Goal: Information Seeking & Learning: Learn about a topic

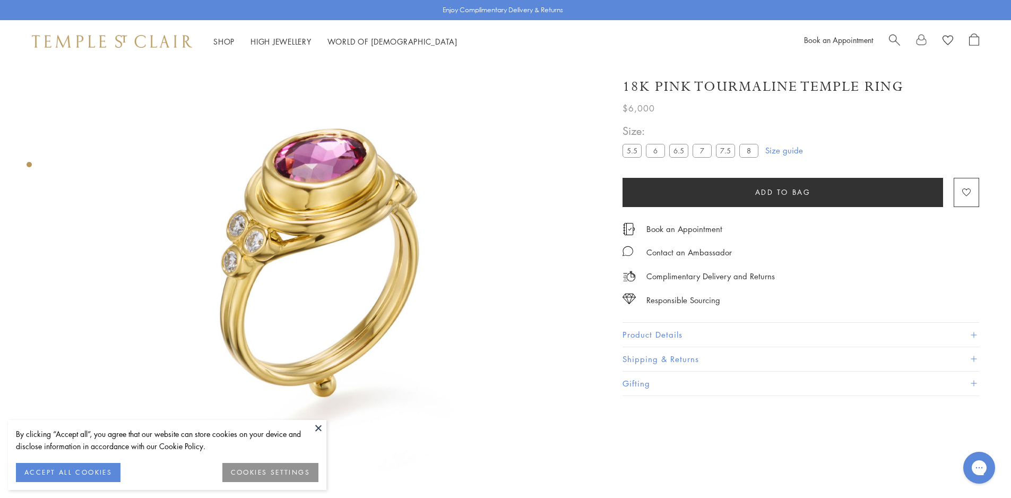
click at [317, 428] on button at bounding box center [318, 428] width 16 height 16
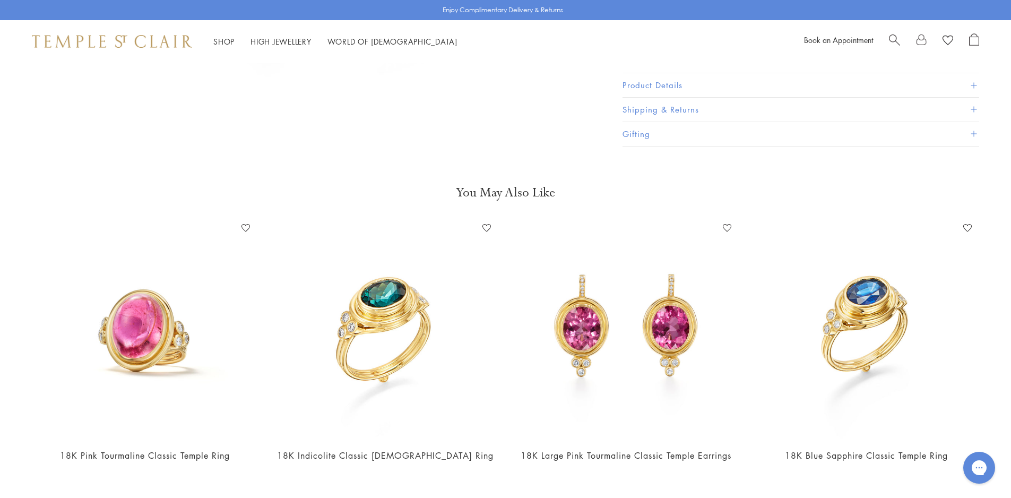
scroll to position [540, 0]
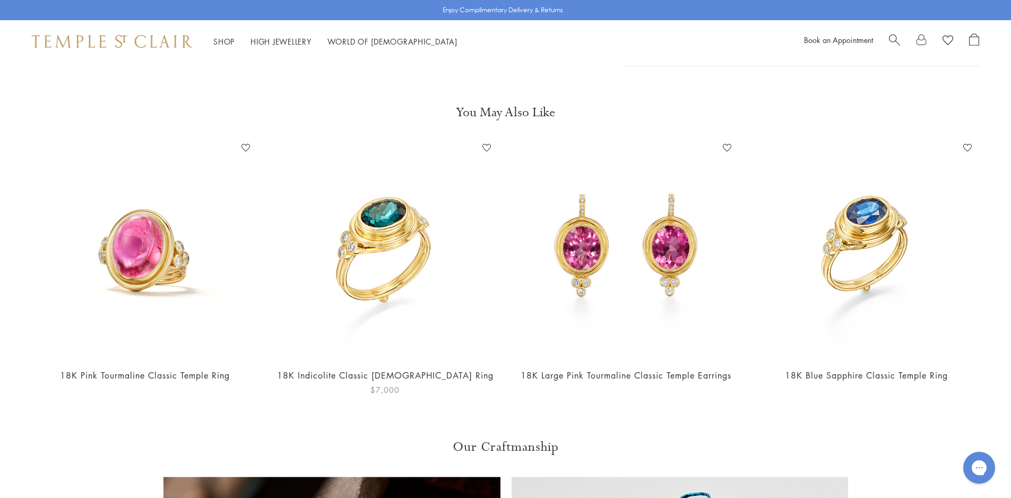
click at [380, 258] on img at bounding box center [384, 249] width 219 height 219
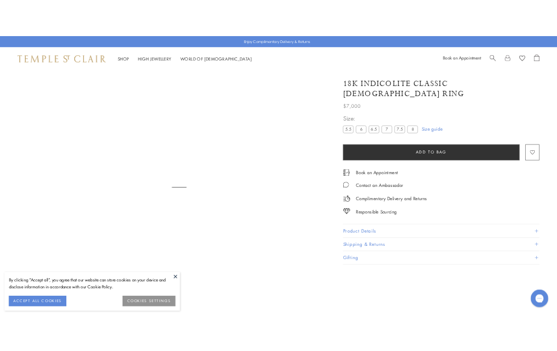
scroll to position [63, 0]
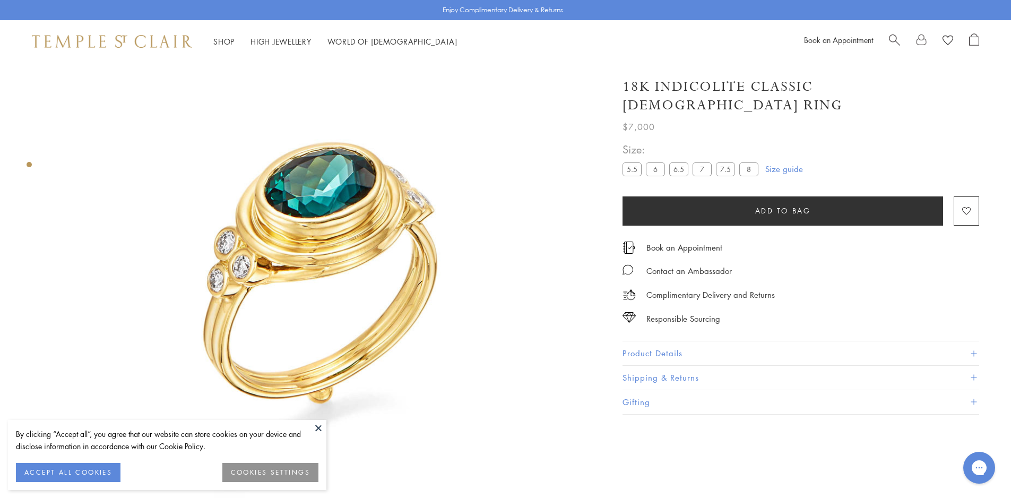
click at [308, 420] on div "By clicking “Accept all”, you agree that our website can store cookies on your …" at bounding box center [167, 455] width 318 height 70
click at [317, 429] on button at bounding box center [318, 428] width 16 height 16
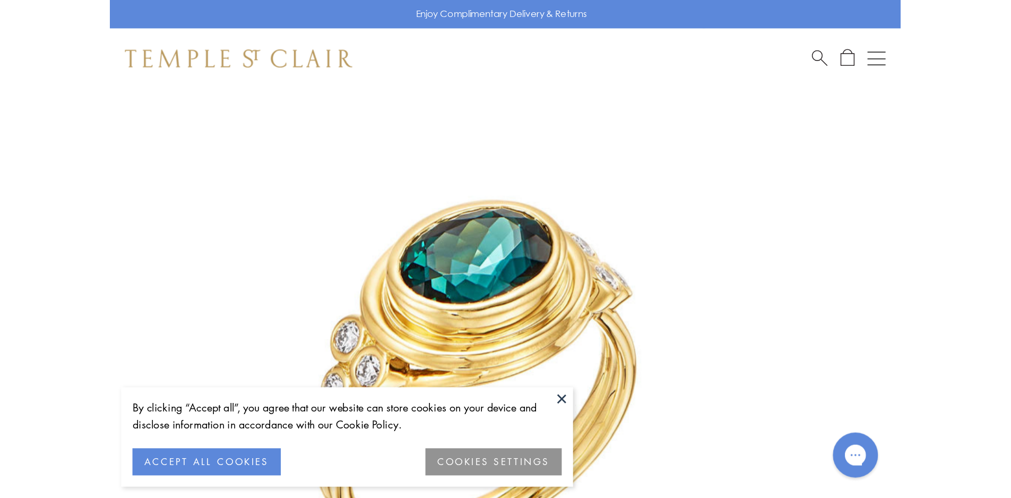
scroll to position [63, 0]
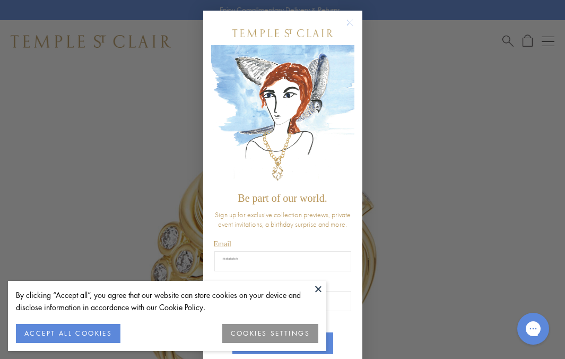
drag, startPoint x: 443, startPoint y: 48, endPoint x: 422, endPoint y: 39, distance: 22.8
click at [443, 48] on div "Close dialog Be part of our world. Sign up for exclusive collection previews, p…" at bounding box center [282, 179] width 565 height 359
click at [347, 22] on icon "Close dialog" at bounding box center [349, 22] width 5 height 5
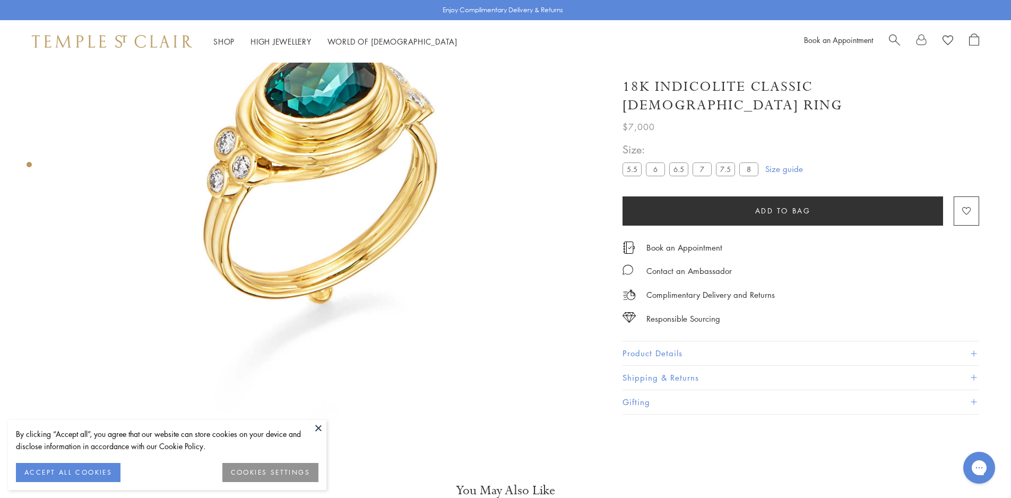
scroll to position [222, 0]
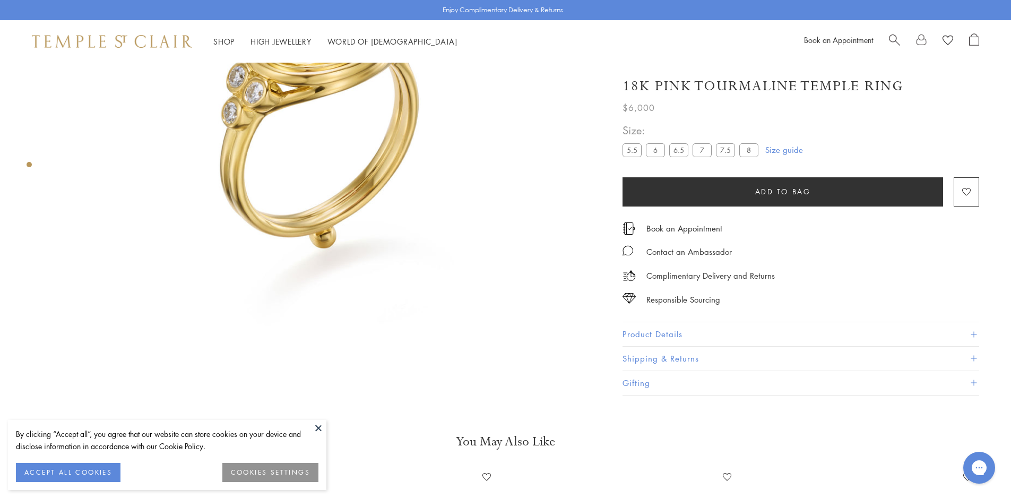
scroll to position [222, 0]
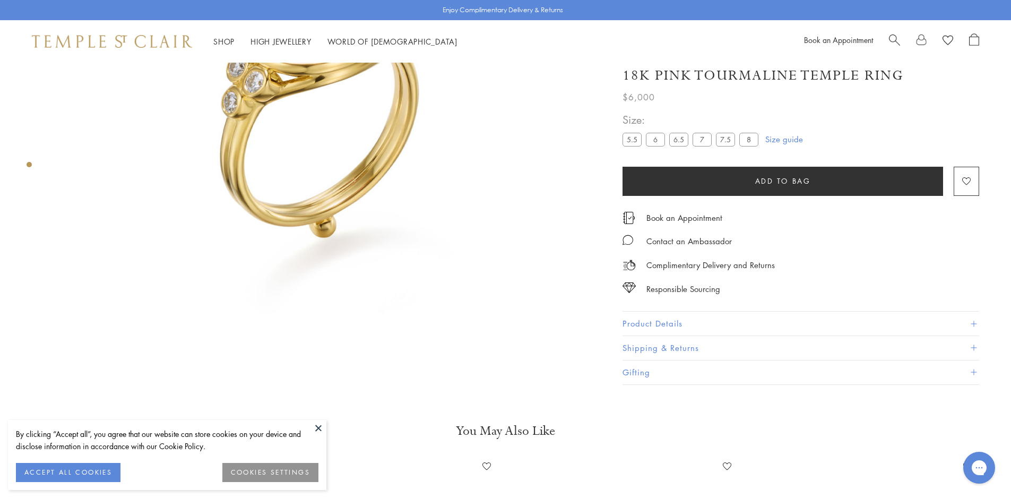
click at [319, 429] on button at bounding box center [318, 428] width 16 height 16
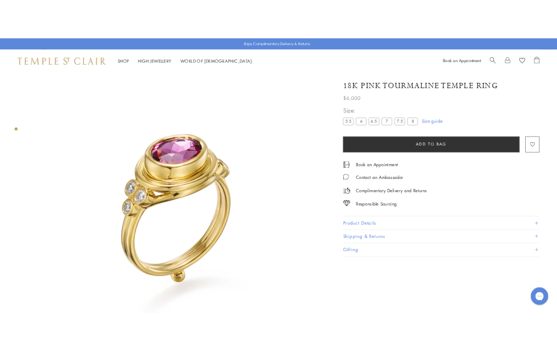
scroll to position [10, 0]
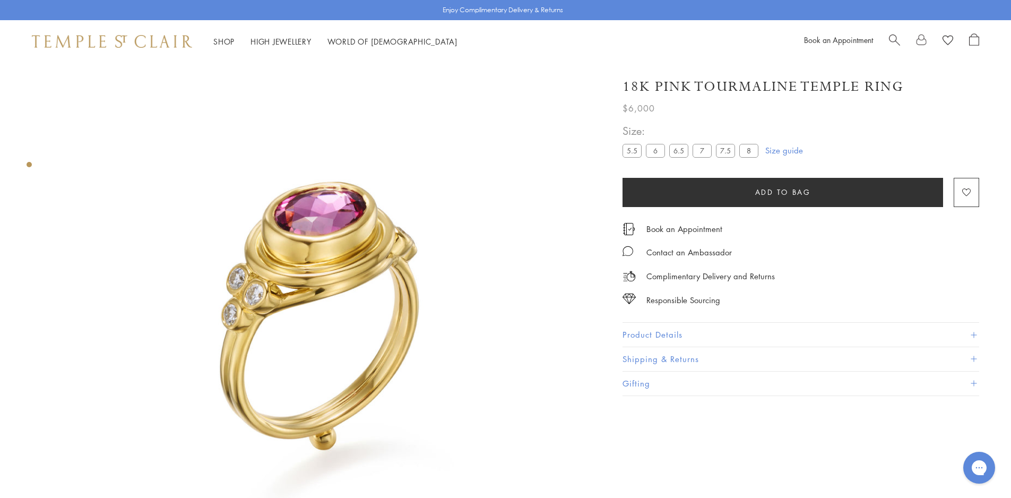
click at [328, 205] on img at bounding box center [325, 325] width 544 height 544
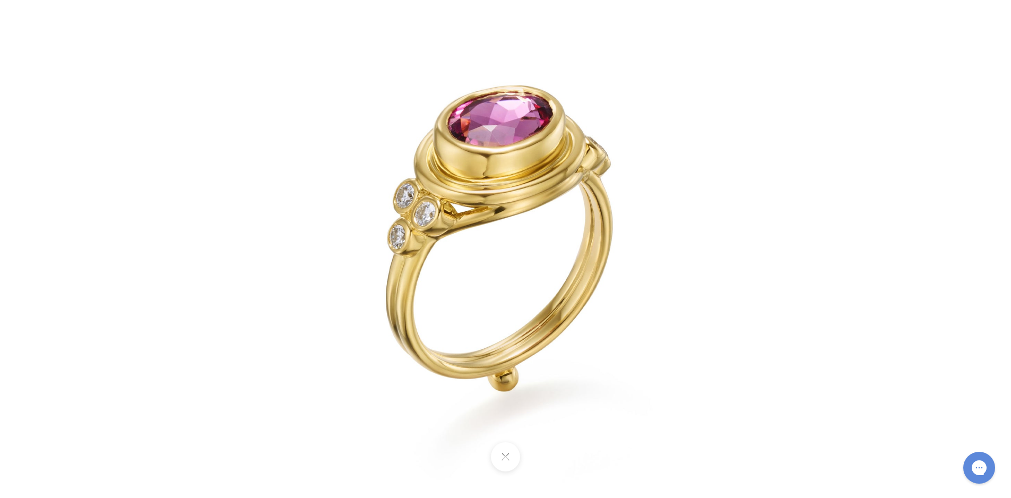
click at [400, 215] on img at bounding box center [505, 248] width 621 height 621
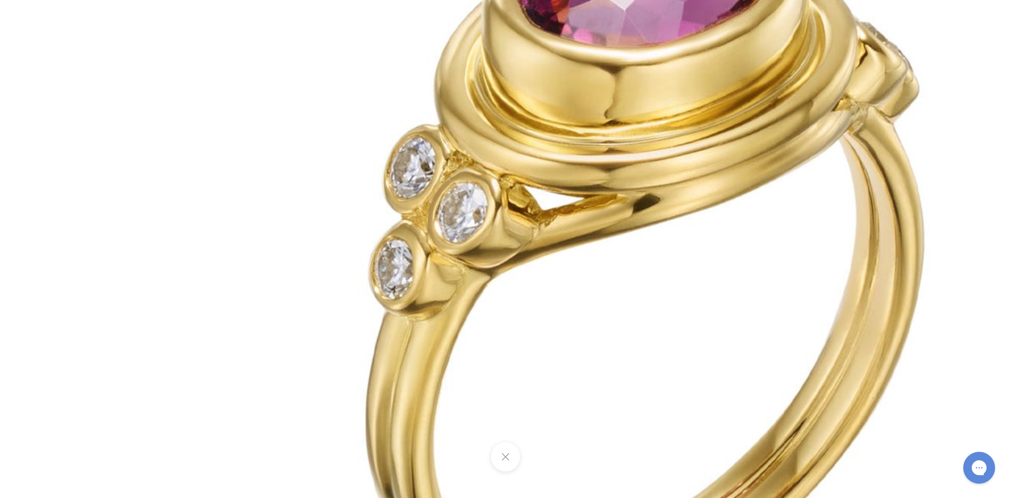
click at [402, 214] on img at bounding box center [661, 299] width 1528 height 1528
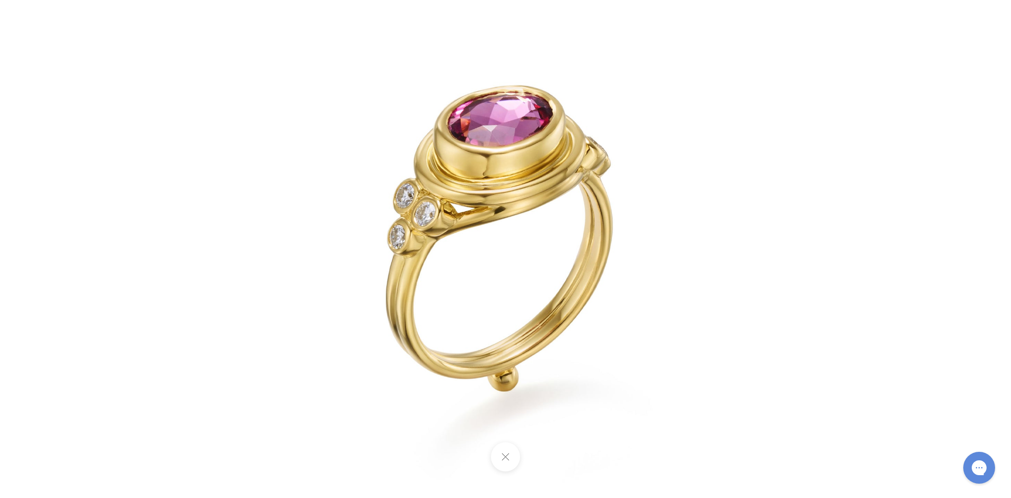
click at [94, 200] on div at bounding box center [505, 249] width 1011 height 498
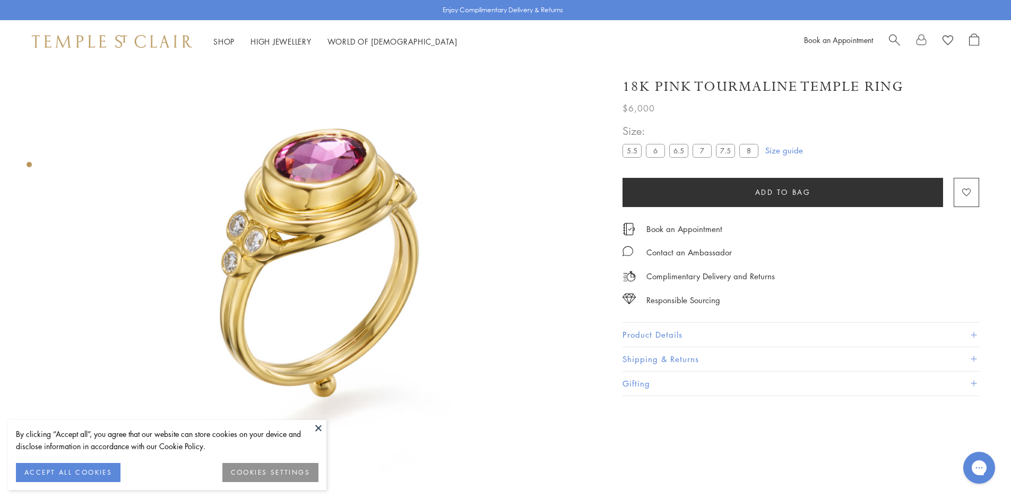
click at [324, 431] on button at bounding box center [318, 428] width 16 height 16
click at [309, 419] on img at bounding box center [325, 272] width 544 height 544
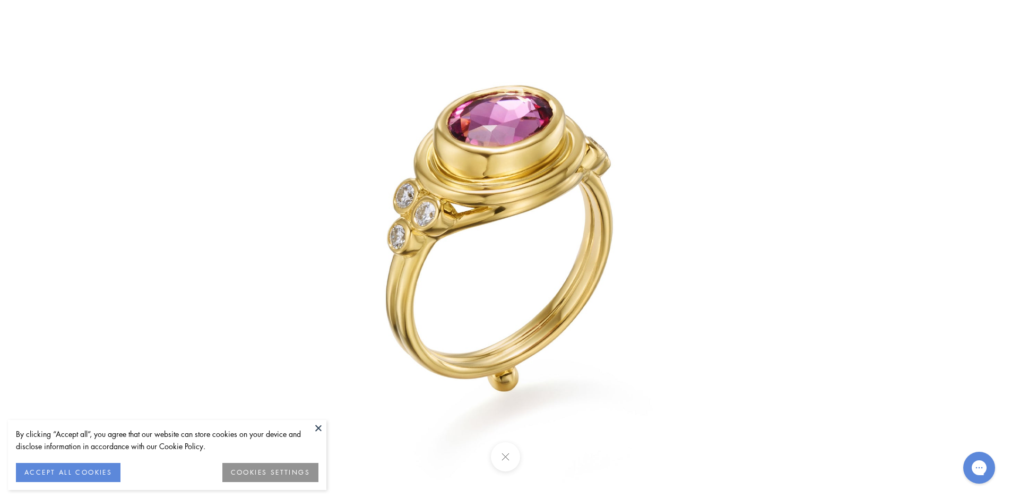
click at [319, 429] on button at bounding box center [318, 428] width 16 height 16
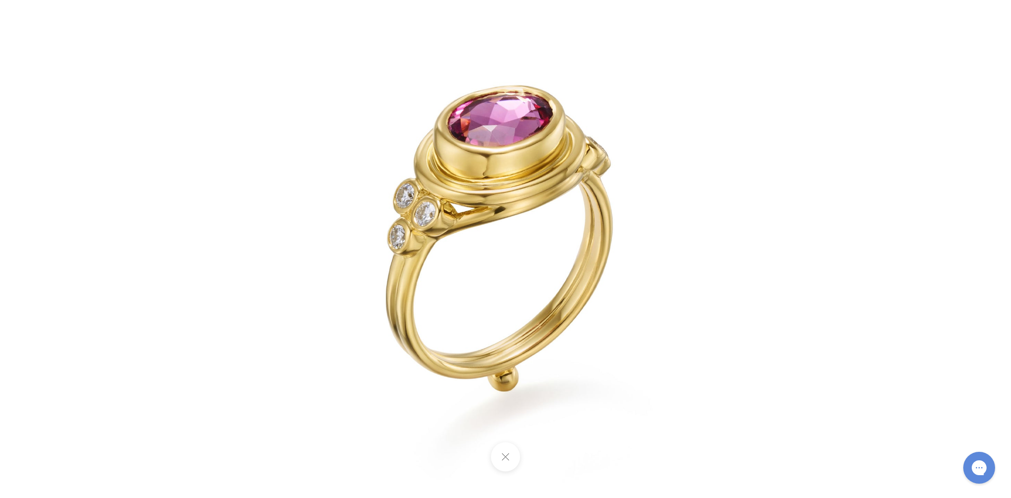
click at [512, 165] on img at bounding box center [505, 248] width 621 height 621
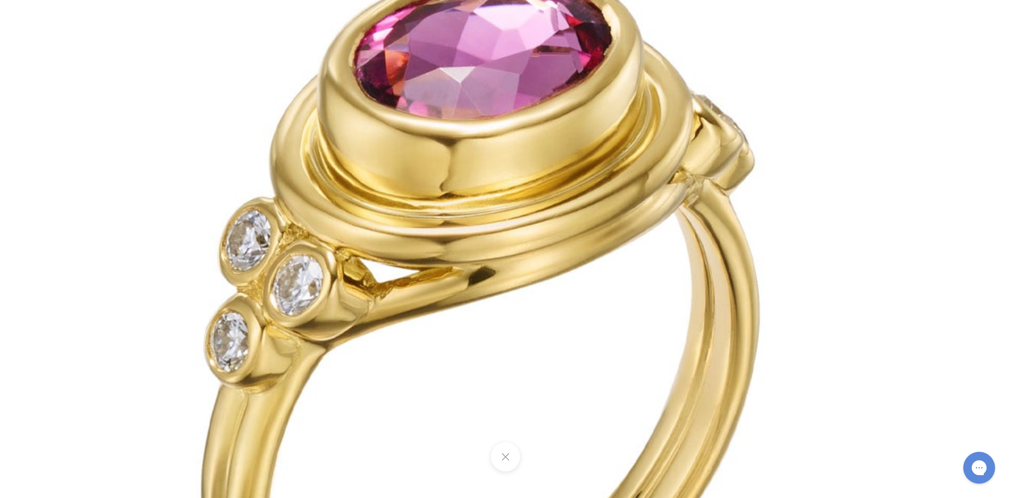
click at [506, 88] on img at bounding box center [496, 371] width 1528 height 1528
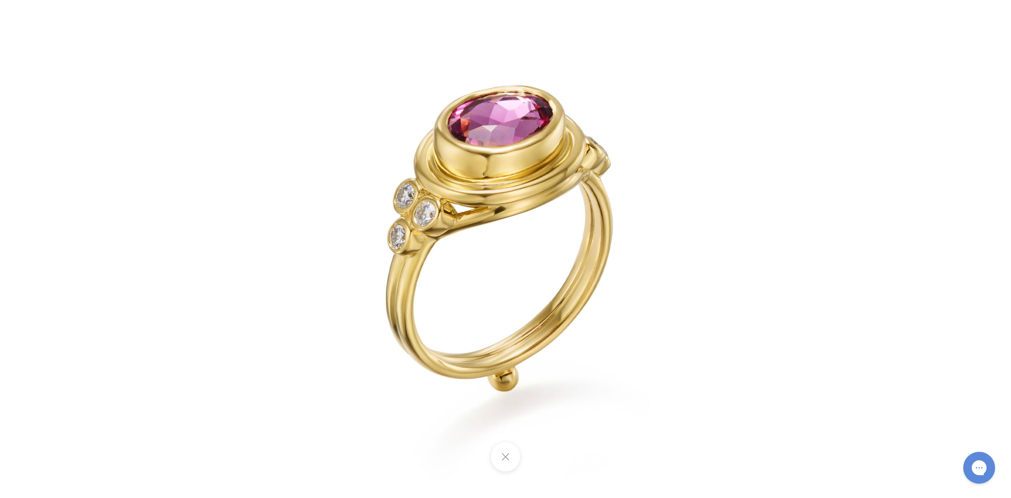
click at [506, 179] on img at bounding box center [505, 248] width 621 height 621
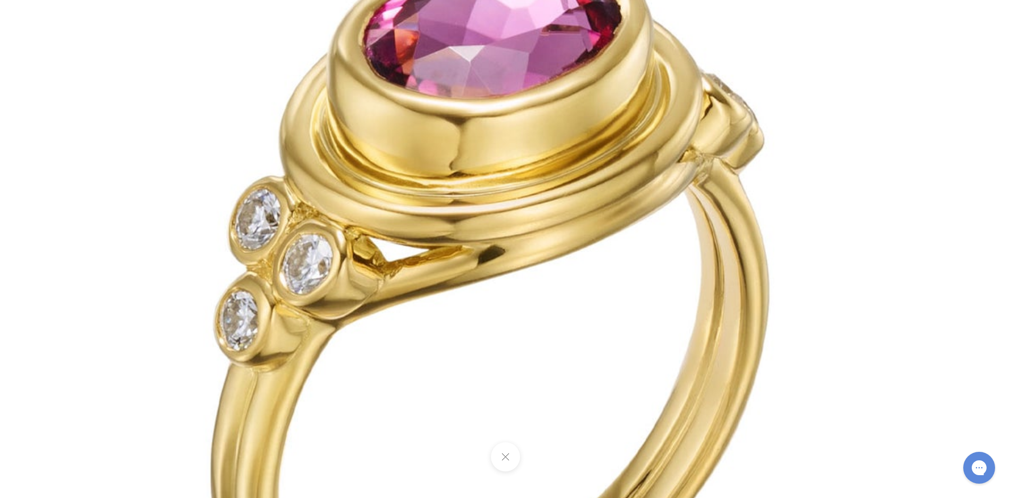
click at [422, 272] on img at bounding box center [506, 350] width 1528 height 1528
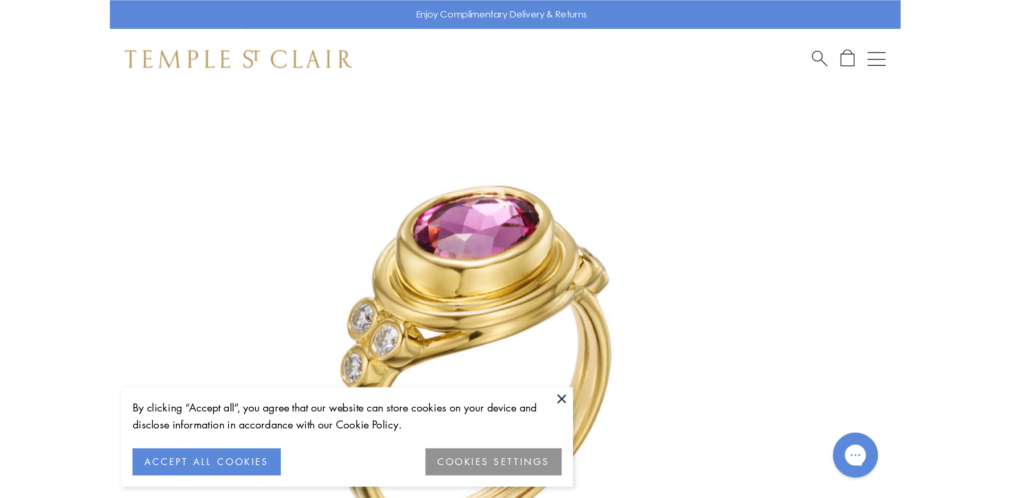
scroll to position [63, 0]
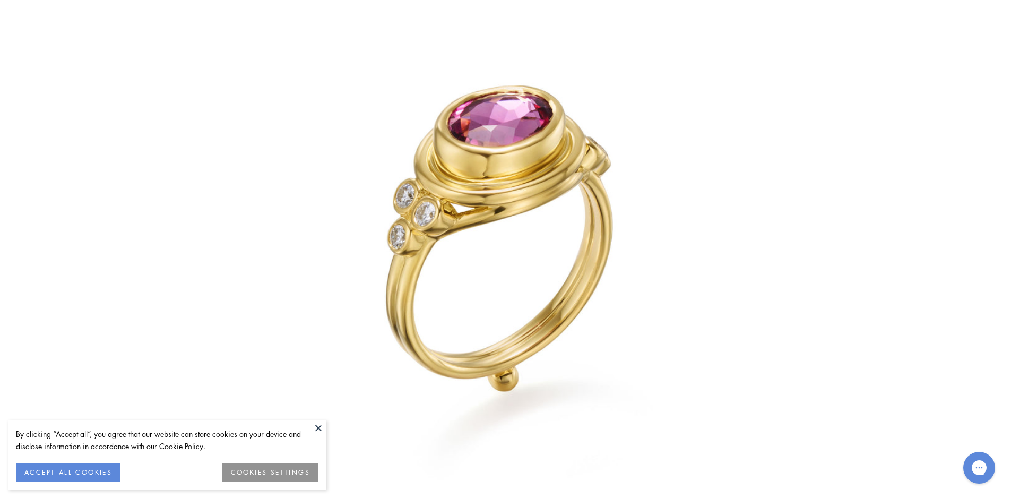
click at [310, 216] on img at bounding box center [505, 248] width 621 height 621
click at [419, 185] on img at bounding box center [505, 248] width 621 height 621
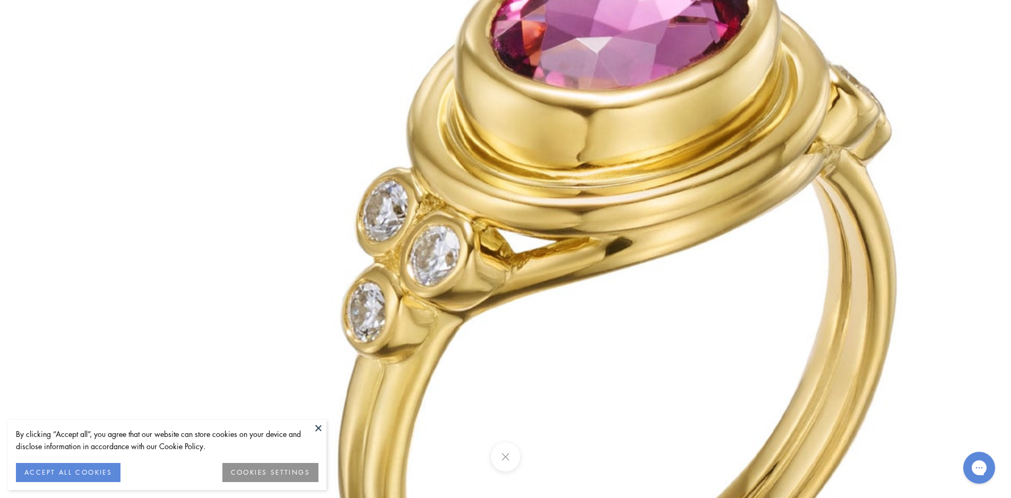
click at [318, 429] on button at bounding box center [318, 428] width 16 height 16
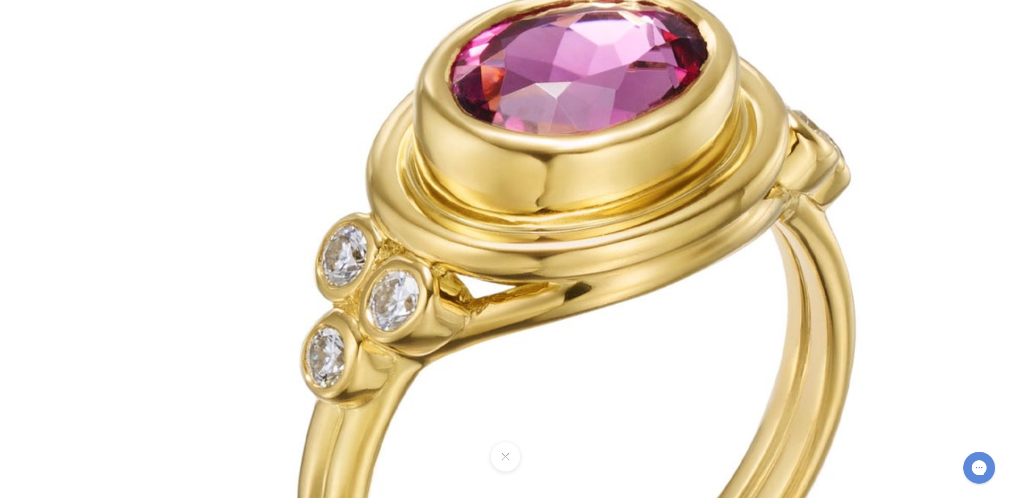
drag, startPoint x: 519, startPoint y: 252, endPoint x: 405, endPoint y: 369, distance: 163.6
click at [405, 369] on img at bounding box center [592, 387] width 1528 height 1528
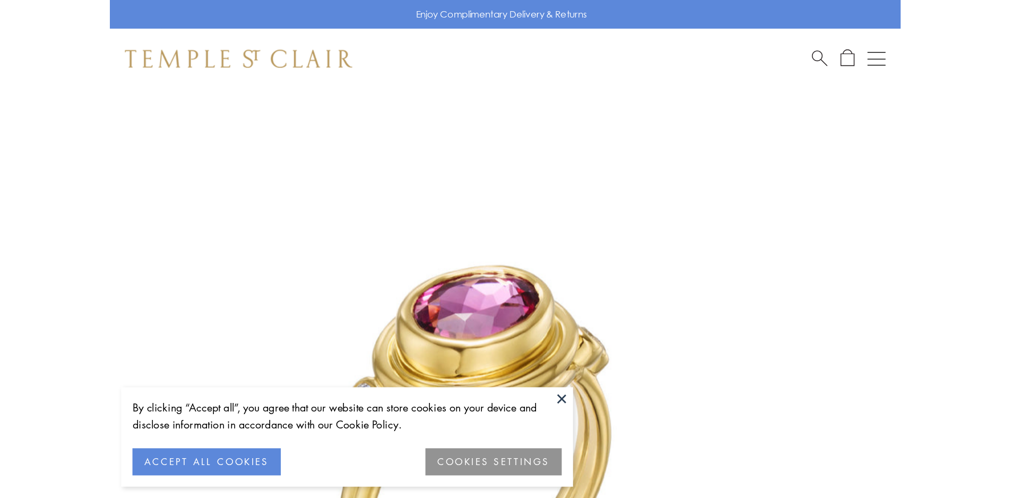
scroll to position [52, 0]
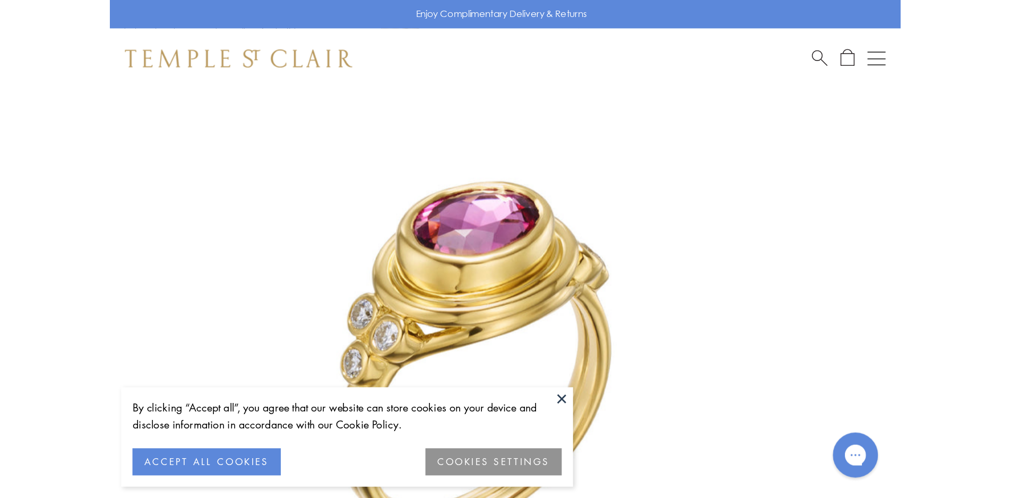
scroll to position [63, 0]
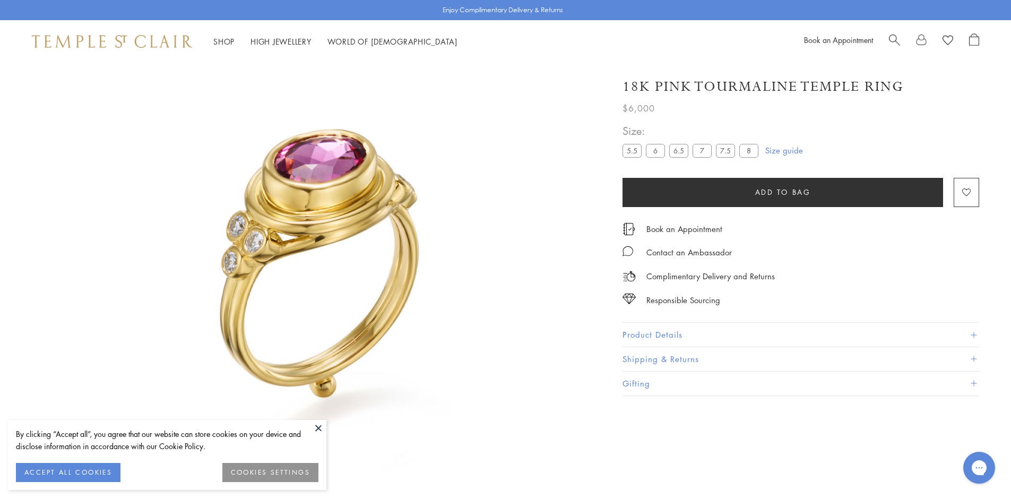
scroll to position [63, 0]
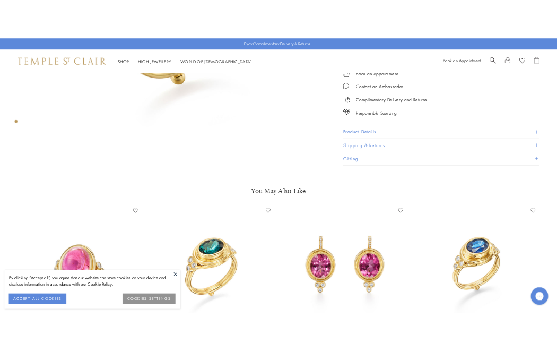
scroll to position [434, 0]
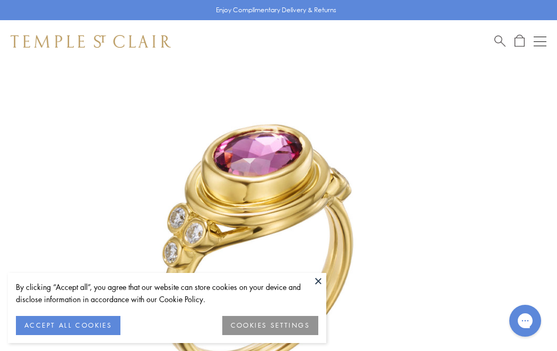
scroll to position [63, 0]
click at [323, 156] on img at bounding box center [262, 262] width 525 height 525
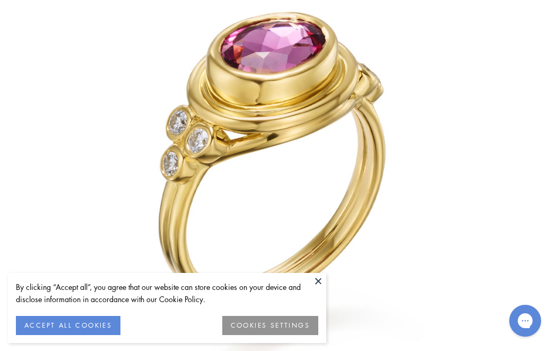
click at [320, 280] on button at bounding box center [318, 281] width 16 height 16
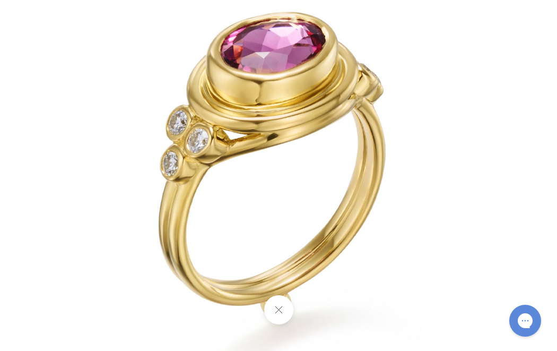
click at [232, 158] on img at bounding box center [278, 175] width 621 height 621
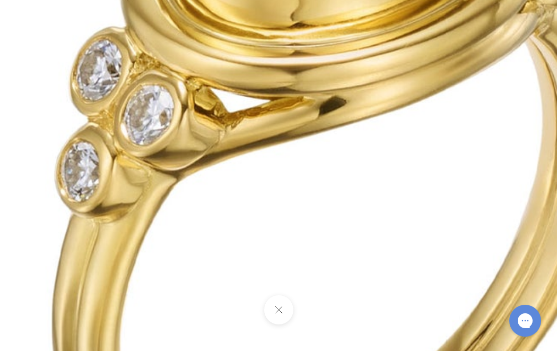
click at [232, 158] on img at bounding box center [347, 201] width 1528 height 1528
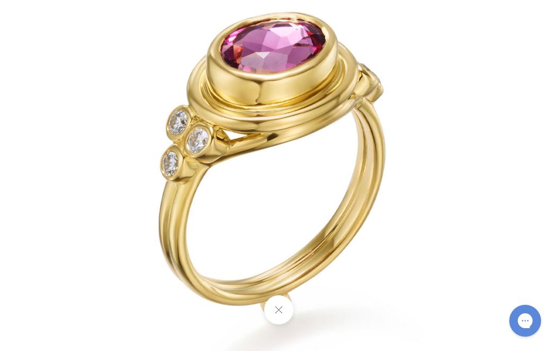
click at [417, 82] on img at bounding box center [278, 175] width 621 height 621
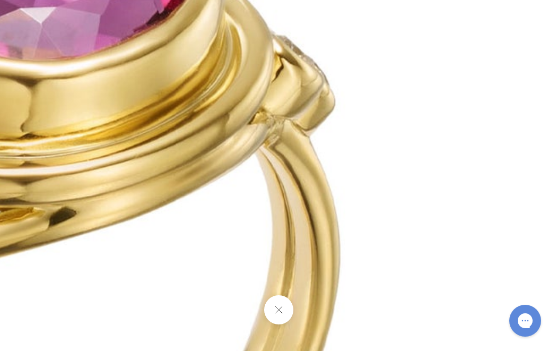
click at [415, 82] on img at bounding box center [77, 312] width 1528 height 1528
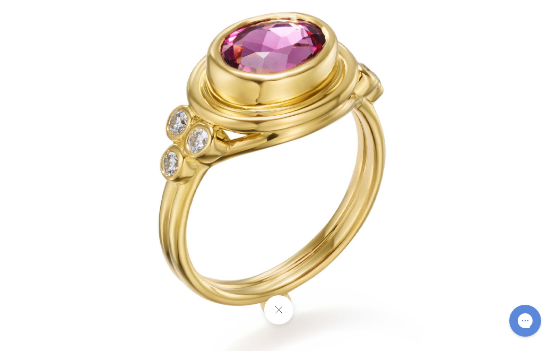
click at [206, 187] on img at bounding box center [278, 175] width 621 height 621
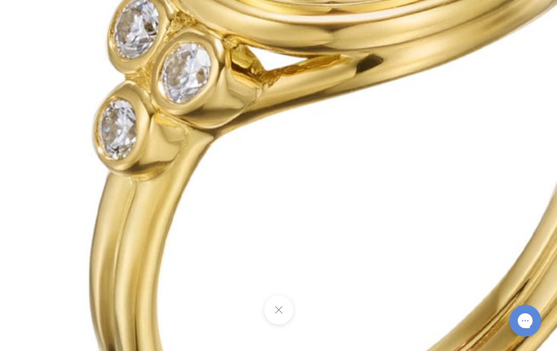
click at [279, 309] on button at bounding box center [278, 309] width 29 height 29
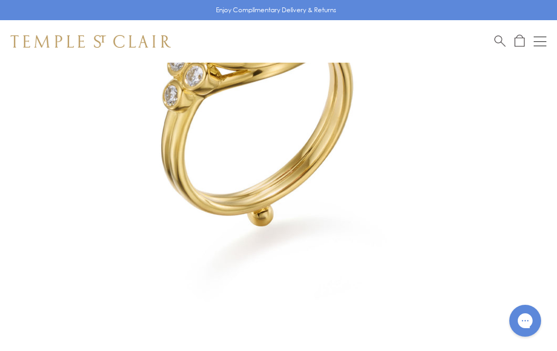
scroll to position [222, 0]
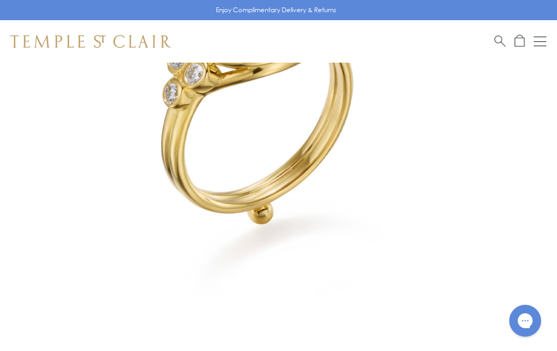
click at [292, 199] on img at bounding box center [262, 103] width 525 height 525
